Goal: Find specific page/section: Find specific page/section

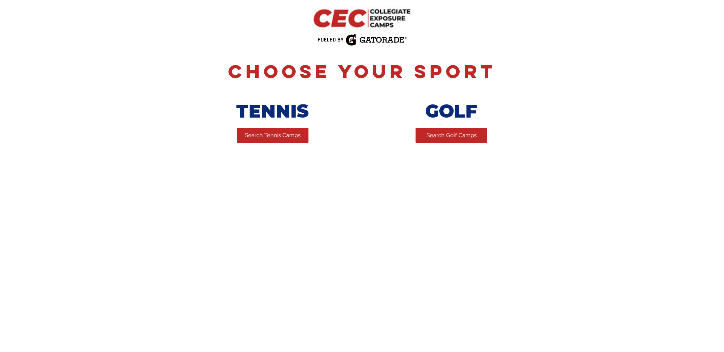
click at [269, 147] on div at bounding box center [362, 107] width 724 height 114
click at [269, 140] on span "Search Tennis Camps" at bounding box center [273, 136] width 56 height 8
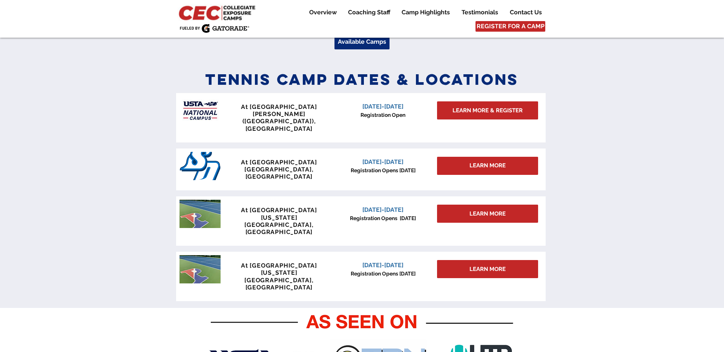
scroll to position [317, 0]
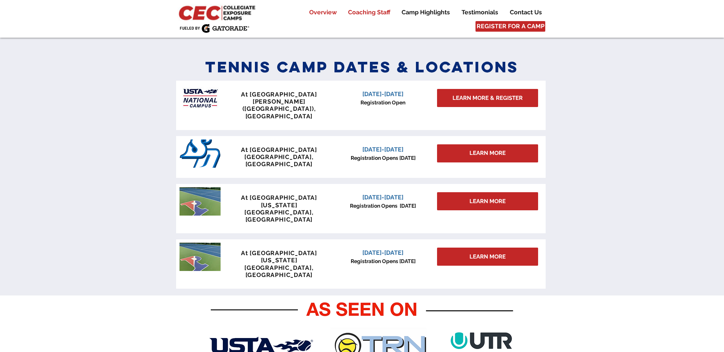
click at [374, 13] on p "Coaching Staff" at bounding box center [369, 12] width 50 height 9
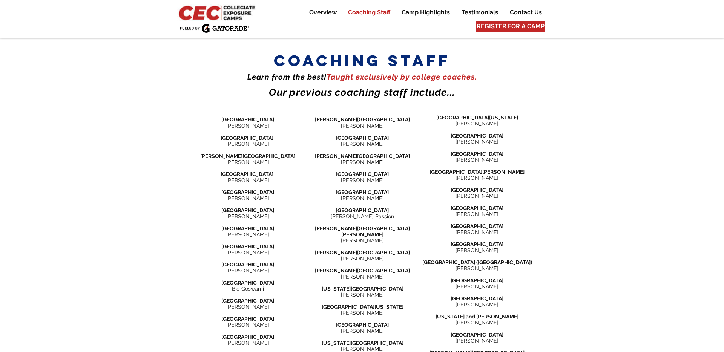
scroll to position [855, 0]
